Goal: Find contact information: Find contact information

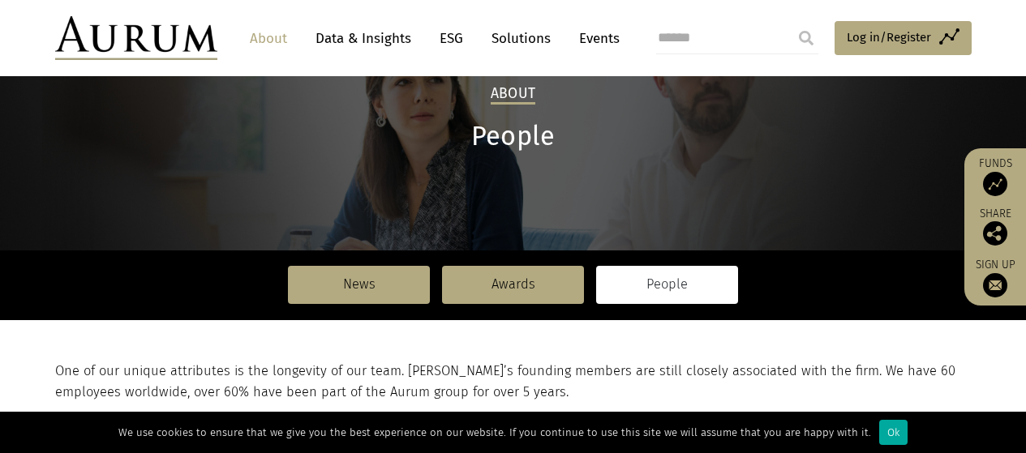
scroll to position [104, 0]
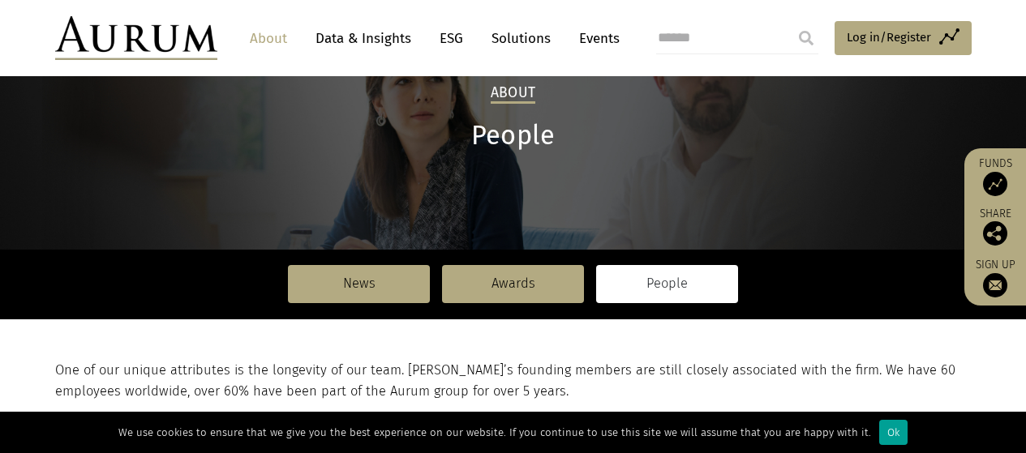
click at [880, 434] on div "Ok" at bounding box center [893, 432] width 28 height 25
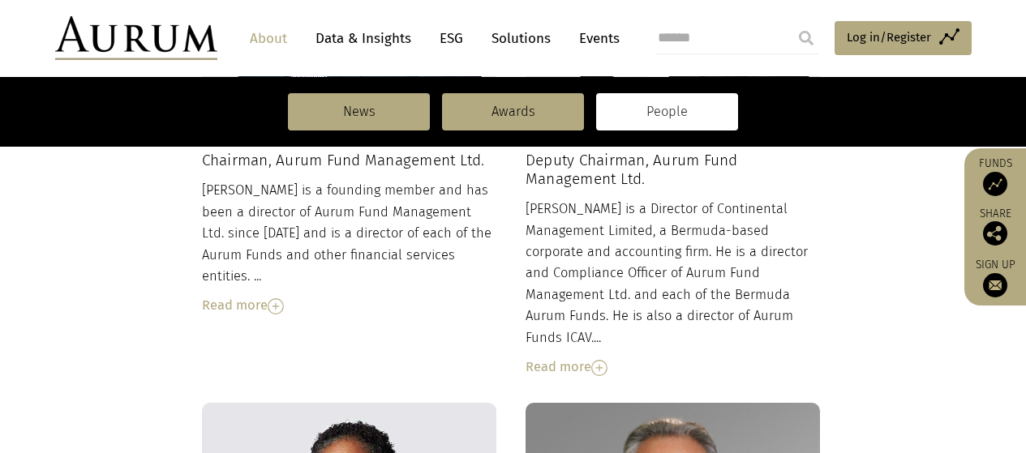
scroll to position [853, 0]
click at [566, 355] on div "Read more" at bounding box center [672, 365] width 295 height 21
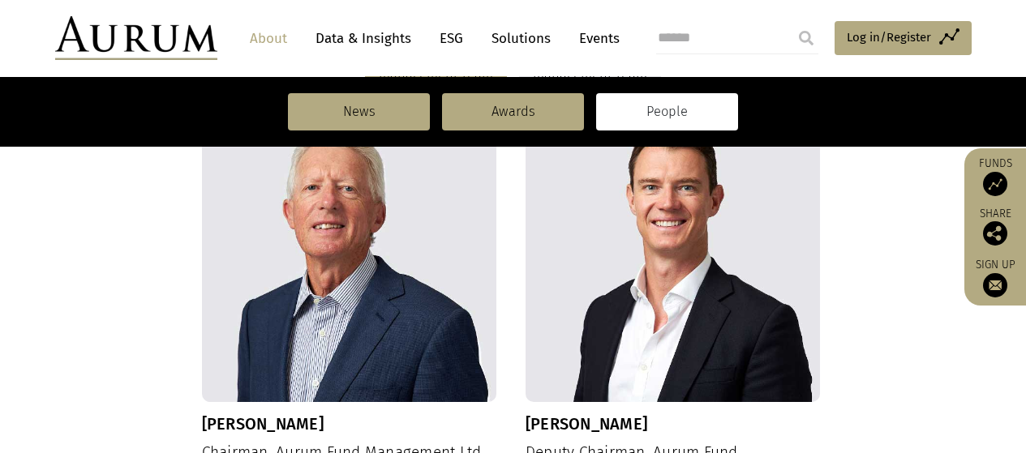
scroll to position [559, 0]
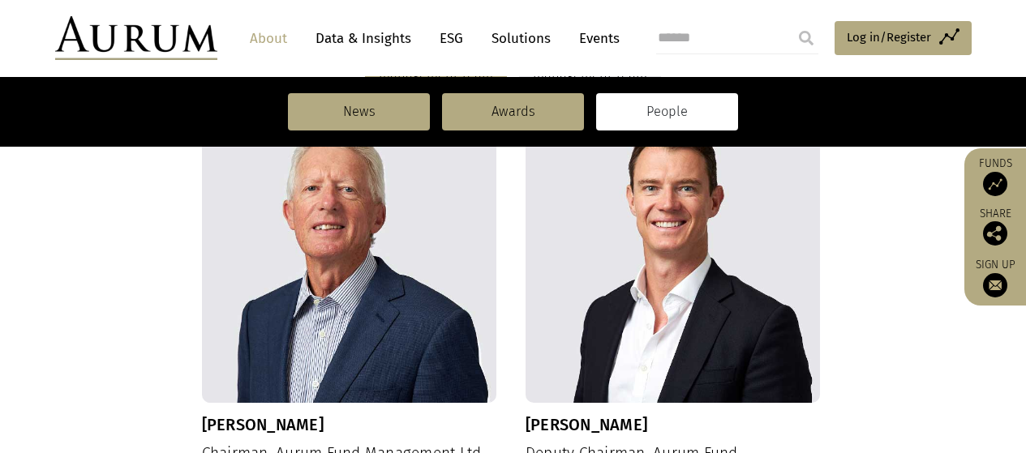
click at [667, 253] on img at bounding box center [672, 255] width 295 height 295
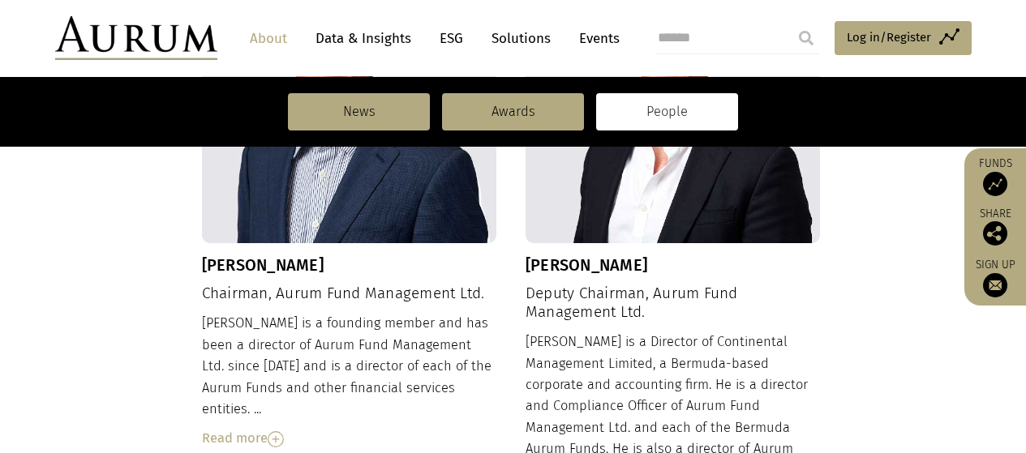
scroll to position [735, 0]
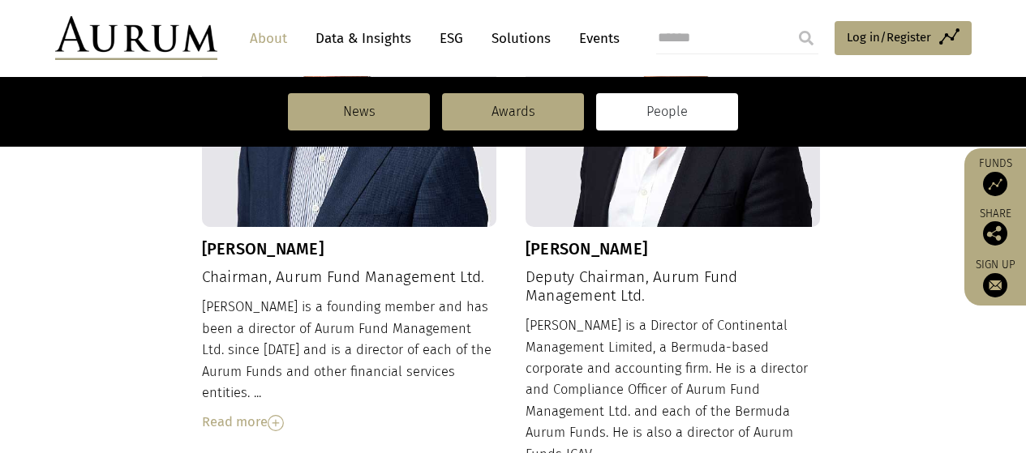
click at [590, 294] on h4 "Deputy Chairman, Aurum Fund Management Ltd." at bounding box center [672, 286] width 295 height 37
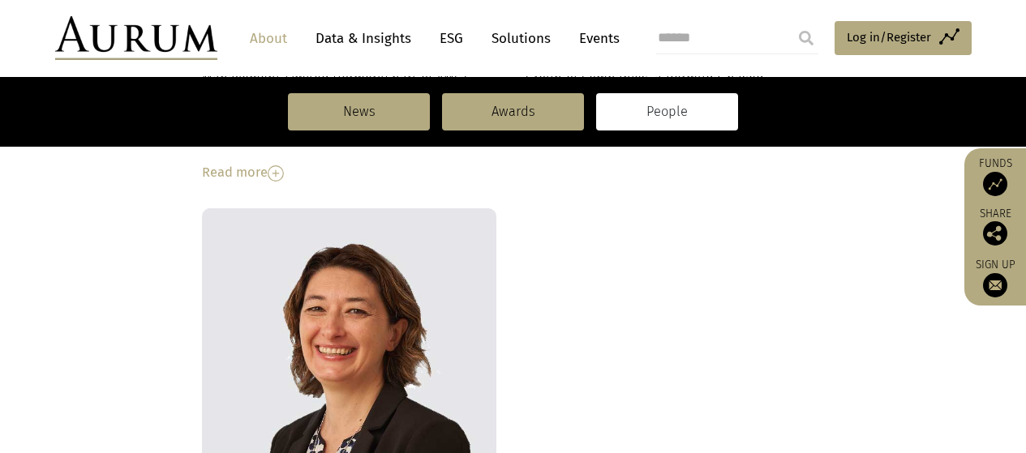
scroll to position [1870, 0]
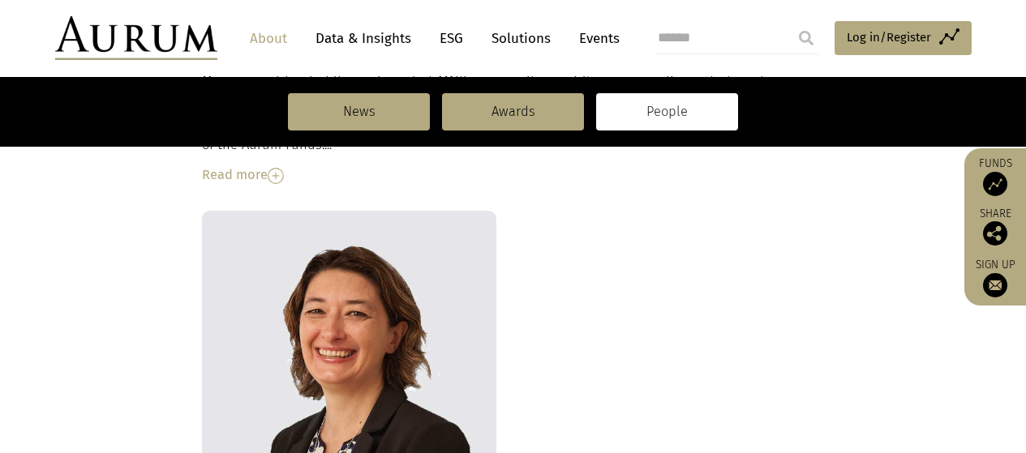
click at [278, 37] on link "About" at bounding box center [269, 39] width 54 height 30
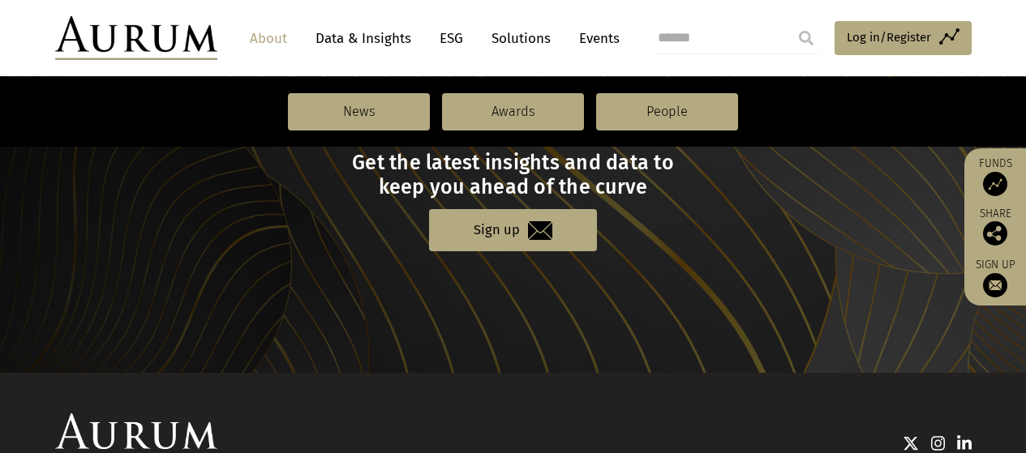
scroll to position [1966, 0]
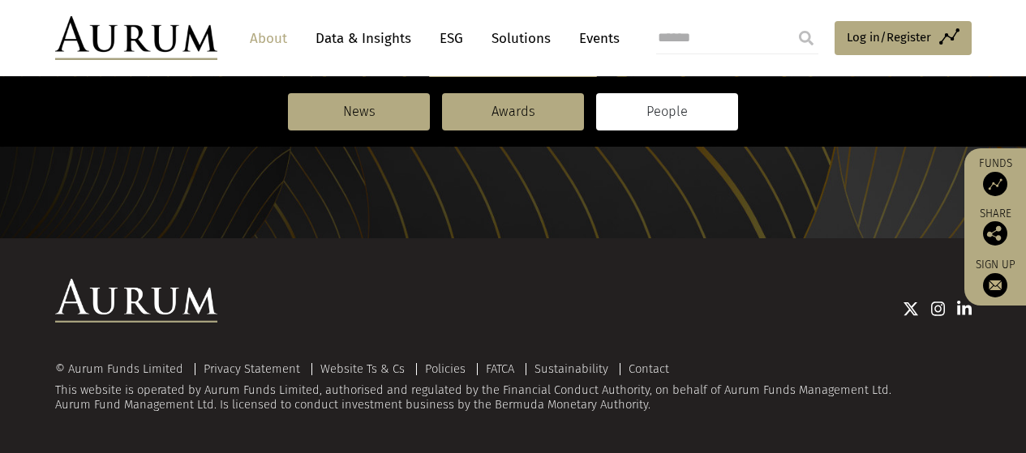
click at [671, 117] on link "People" at bounding box center [667, 111] width 142 height 37
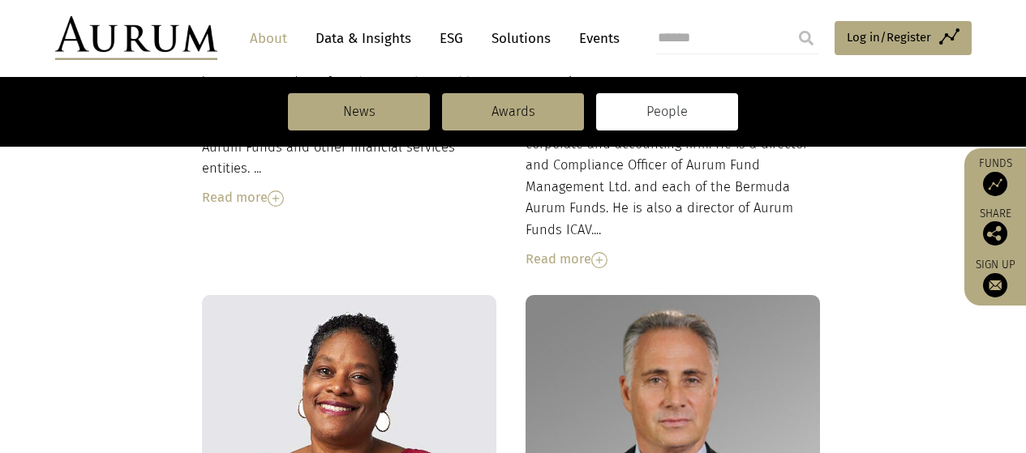
scroll to position [955, 0]
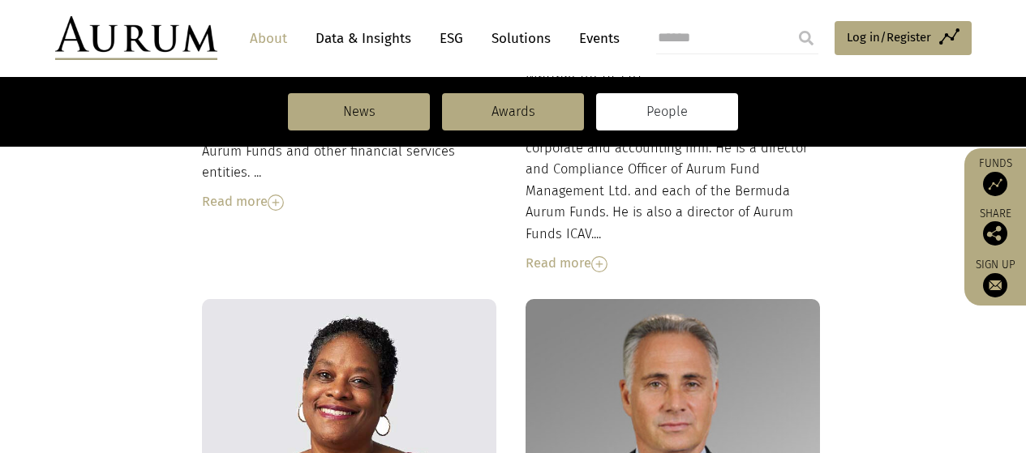
click at [601, 256] on img at bounding box center [599, 264] width 16 height 16
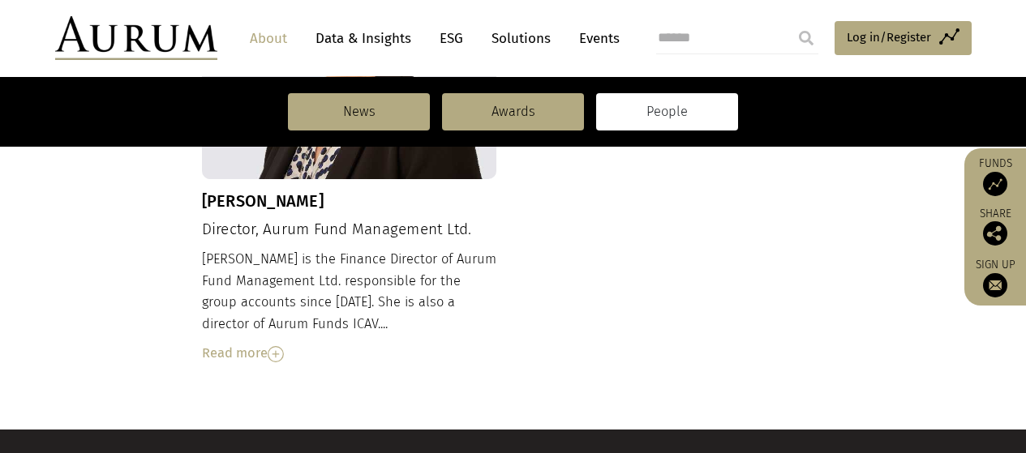
scroll to position [2302, 0]
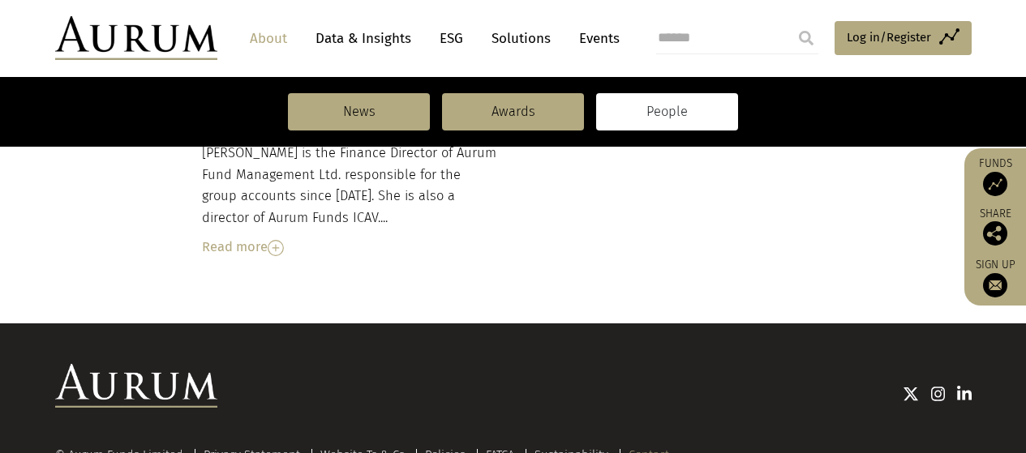
click at [640, 448] on link "Contact" at bounding box center [648, 455] width 41 height 15
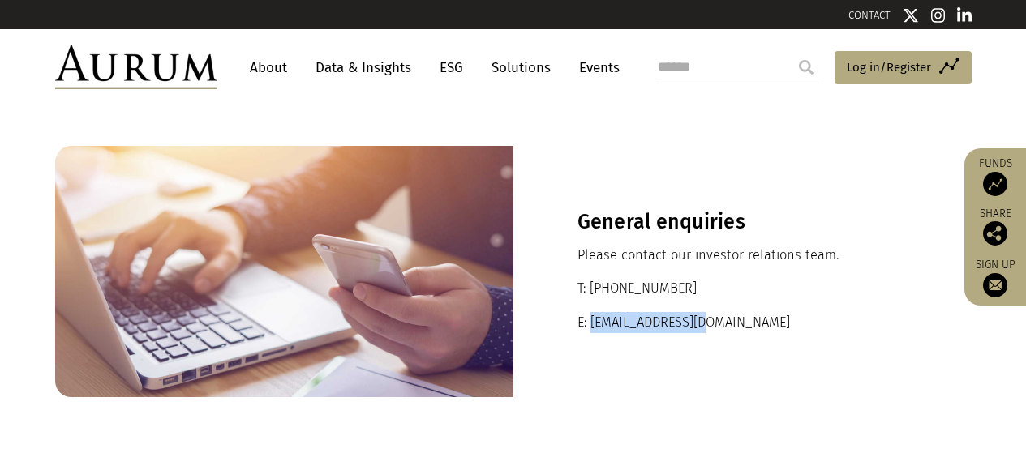
drag, startPoint x: 591, startPoint y: 323, endPoint x: 716, endPoint y: 319, distance: 124.9
click at [716, 319] on p "E: ir@aurumfunds.com" at bounding box center [742, 322] width 330 height 21
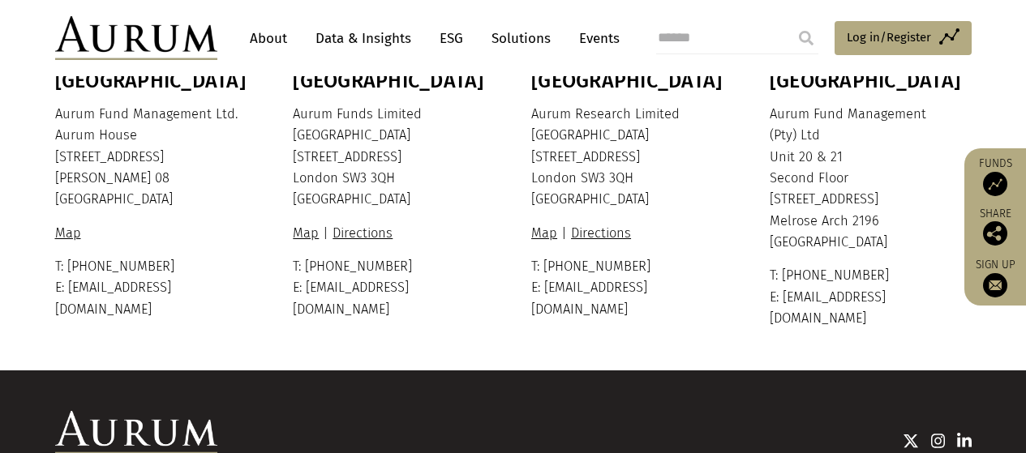
scroll to position [481, 0]
